Goal: Task Accomplishment & Management: Manage account settings

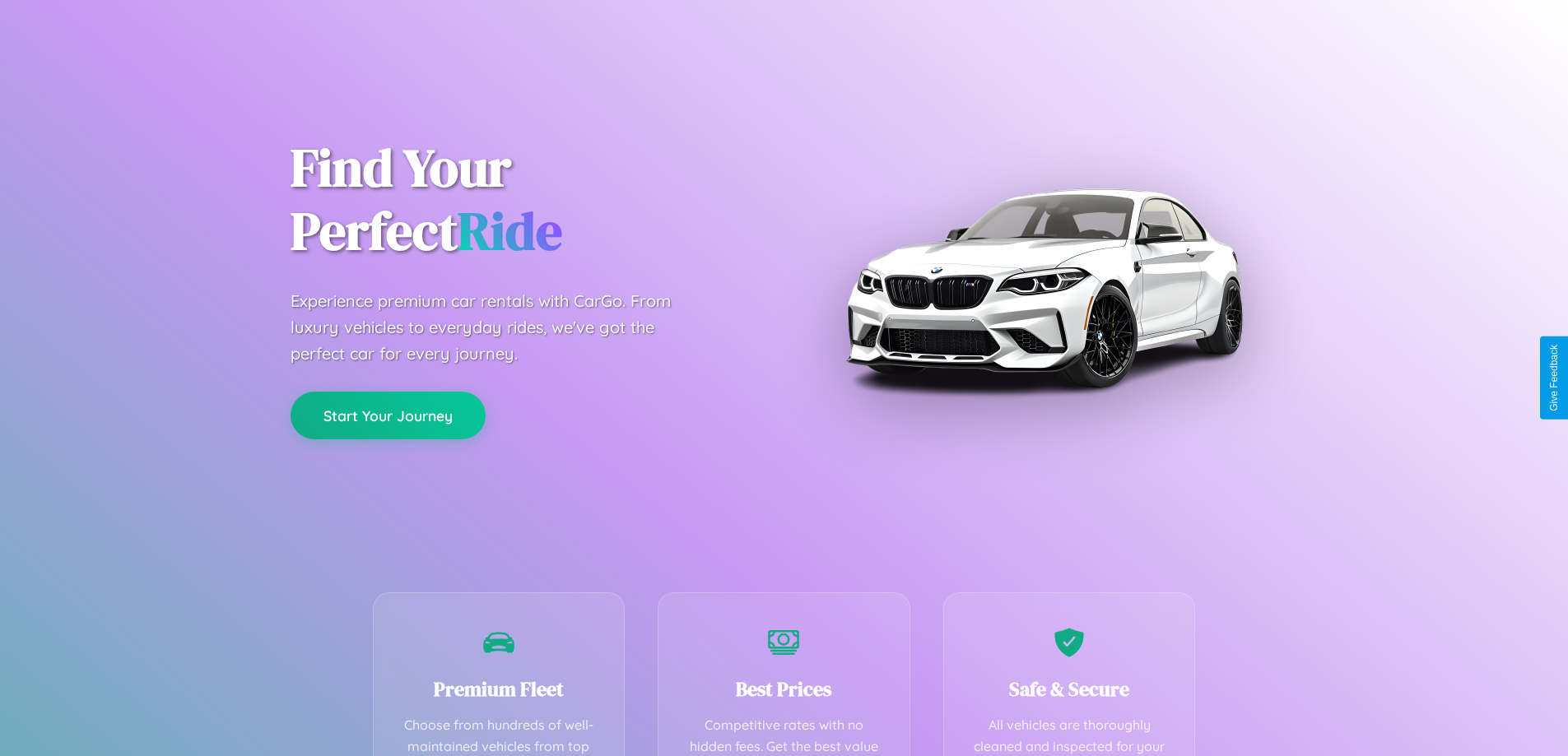
scroll to position [480, 0]
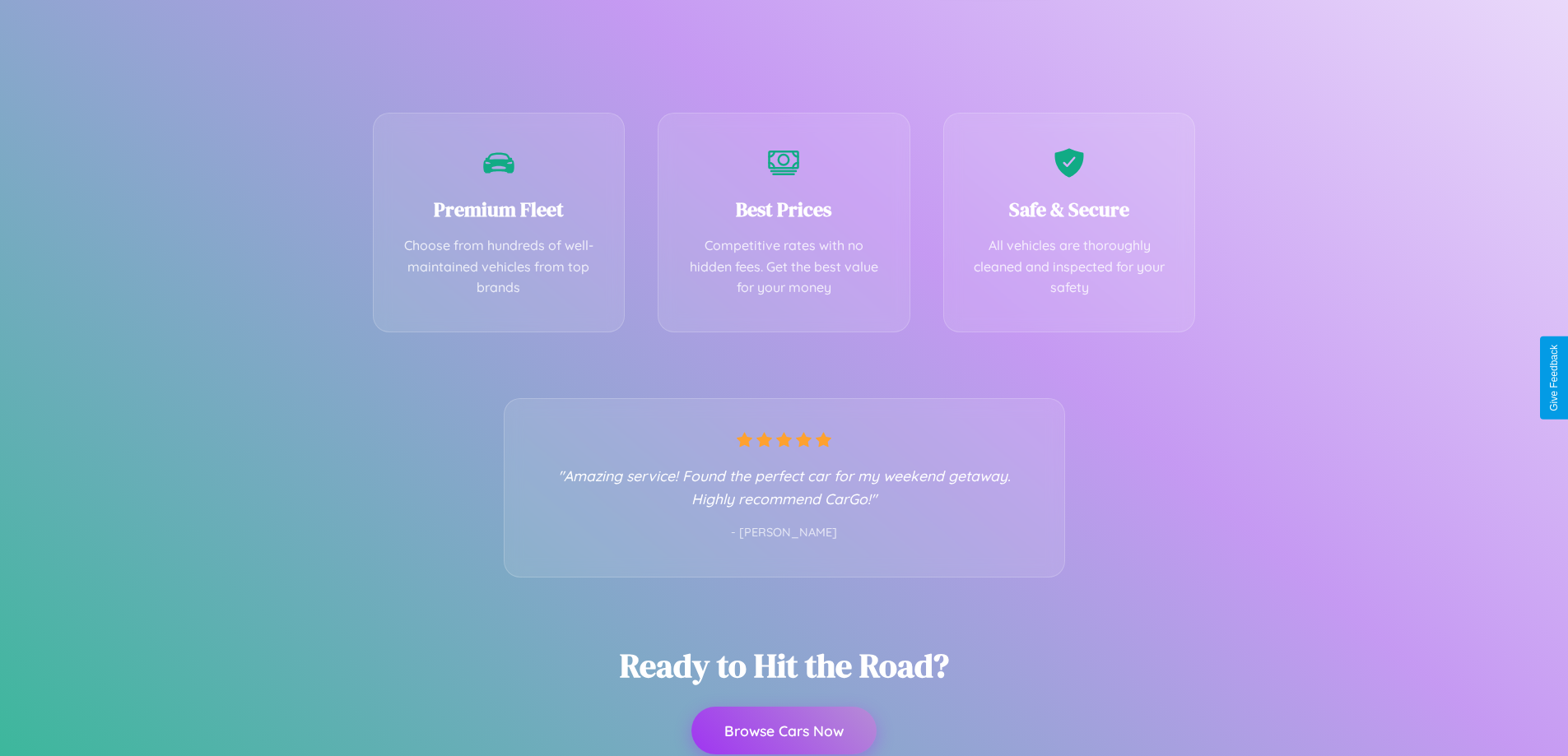
click at [784, 732] on button "Browse Cars Now" at bounding box center [784, 730] width 185 height 48
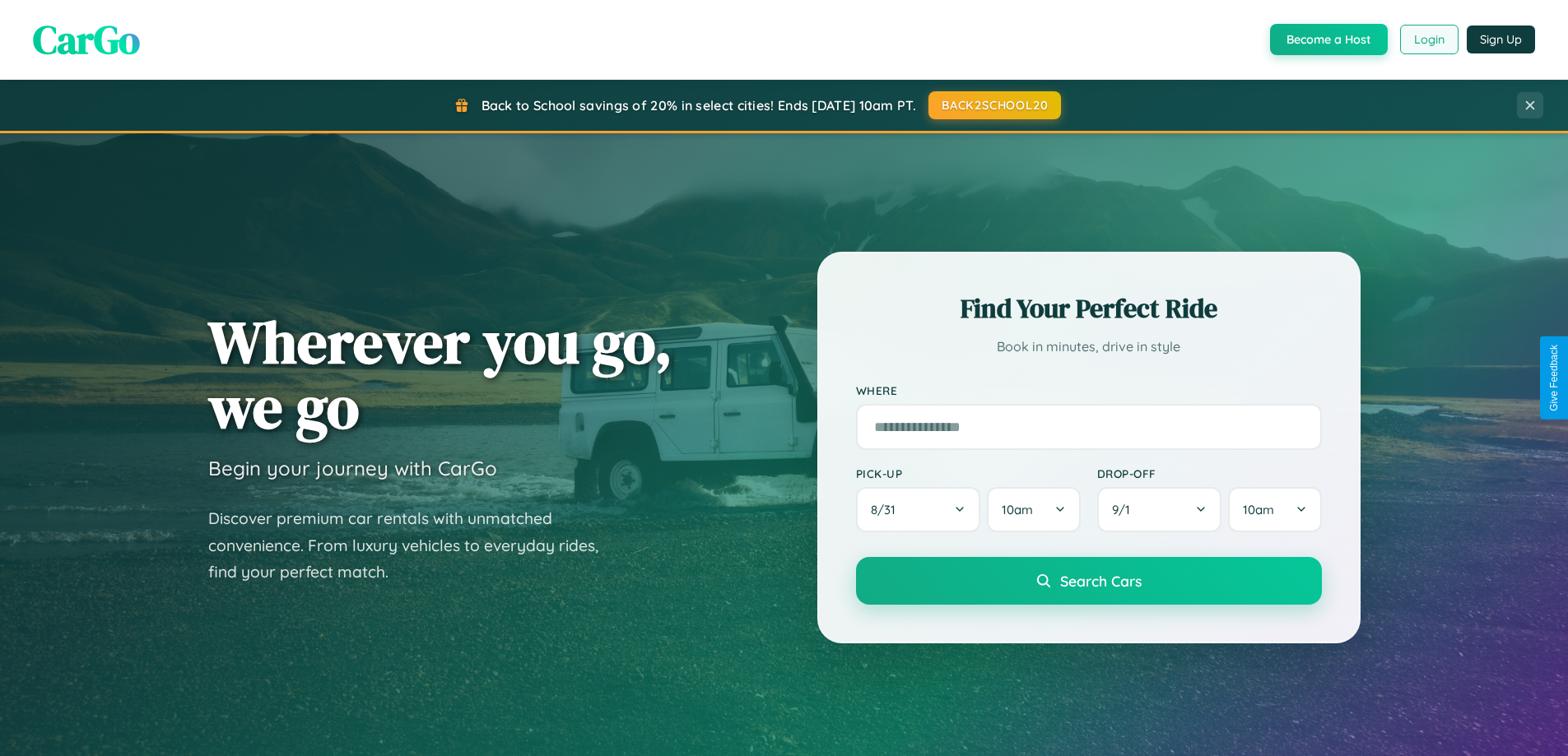
click at [1428, 39] on button "Login" at bounding box center [1429, 39] width 59 height 29
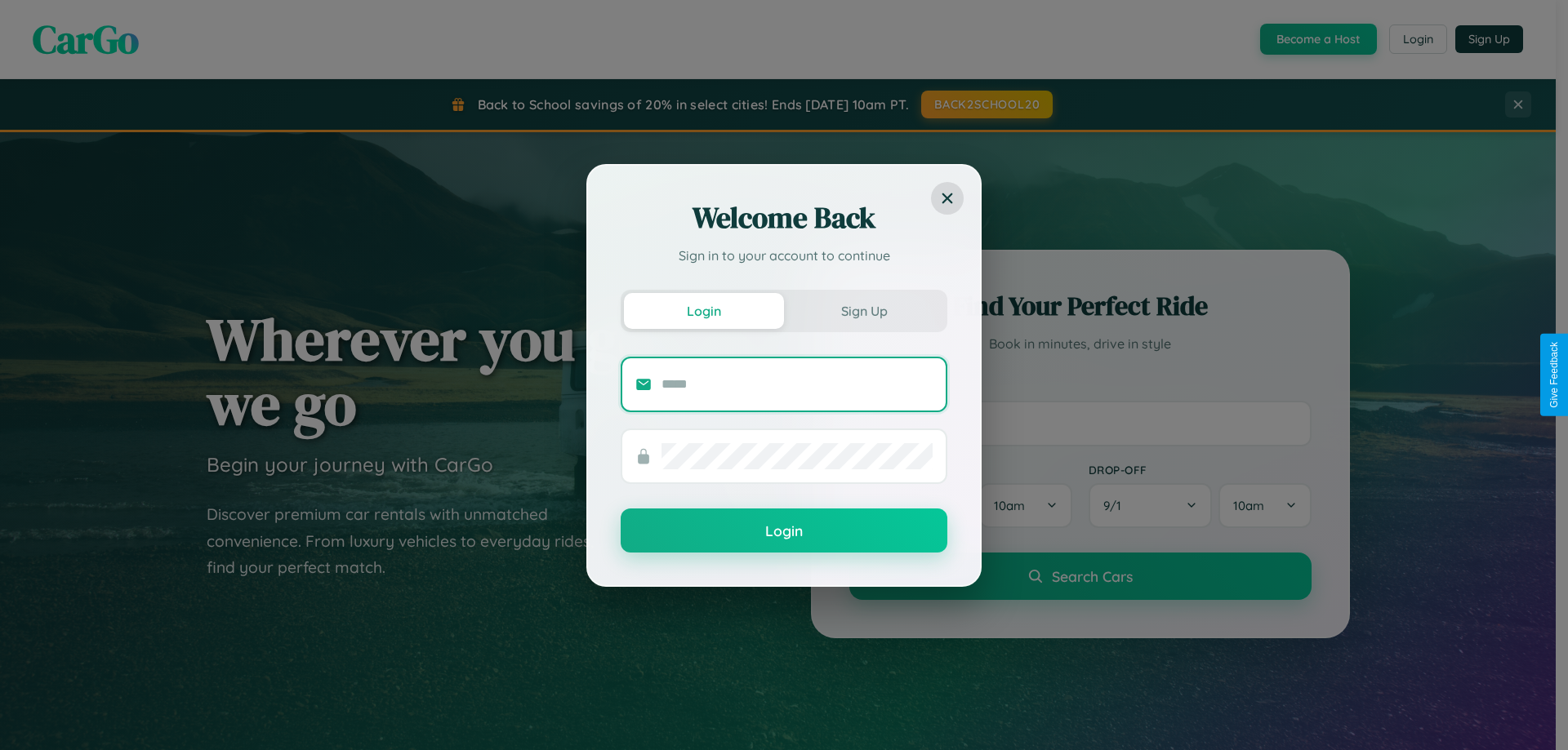
click at [797, 384] on input "text" at bounding box center [797, 385] width 271 height 26
type input "**********"
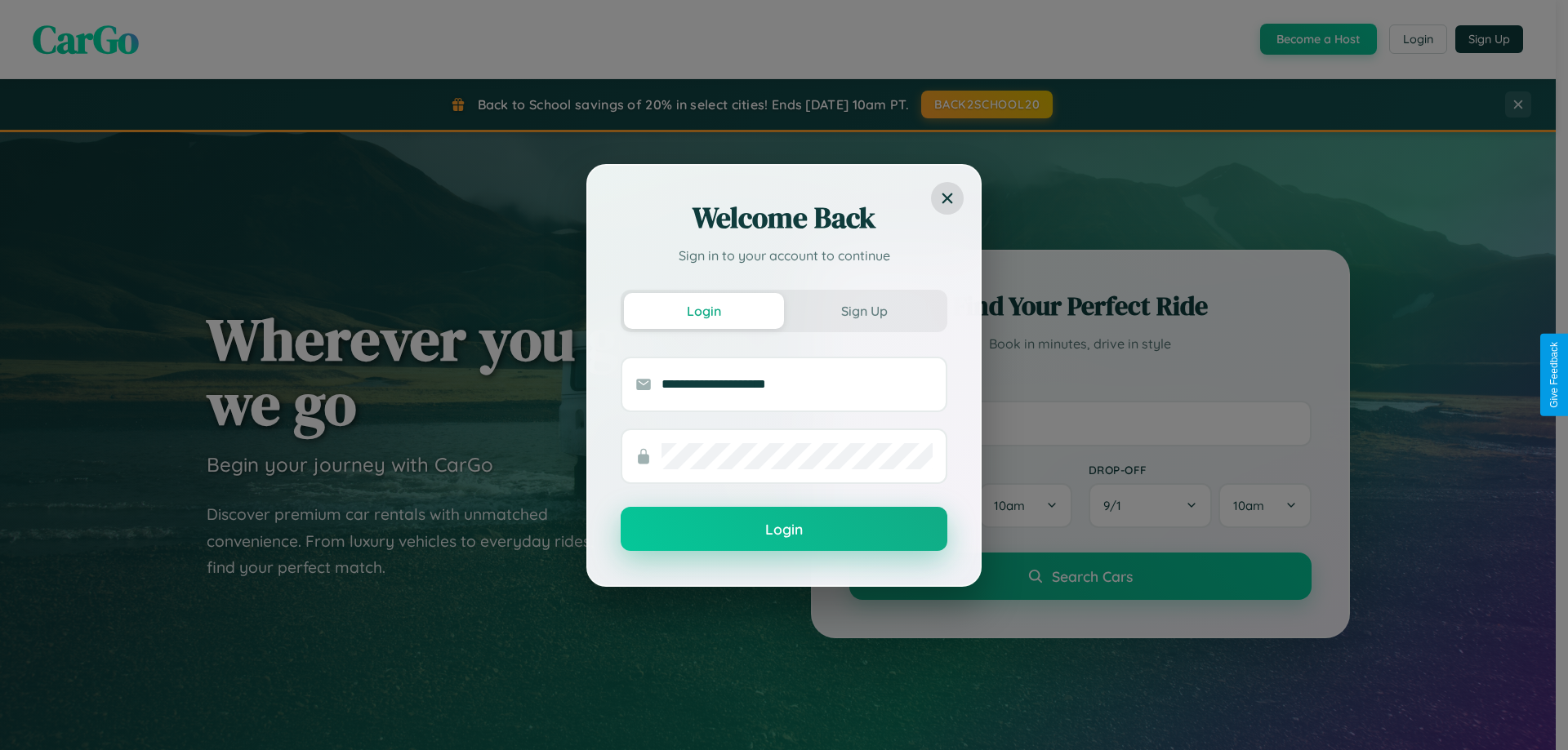
click at [784, 530] on button "Login" at bounding box center [783, 529] width 327 height 44
